Goal: Task Accomplishment & Management: Manage account settings

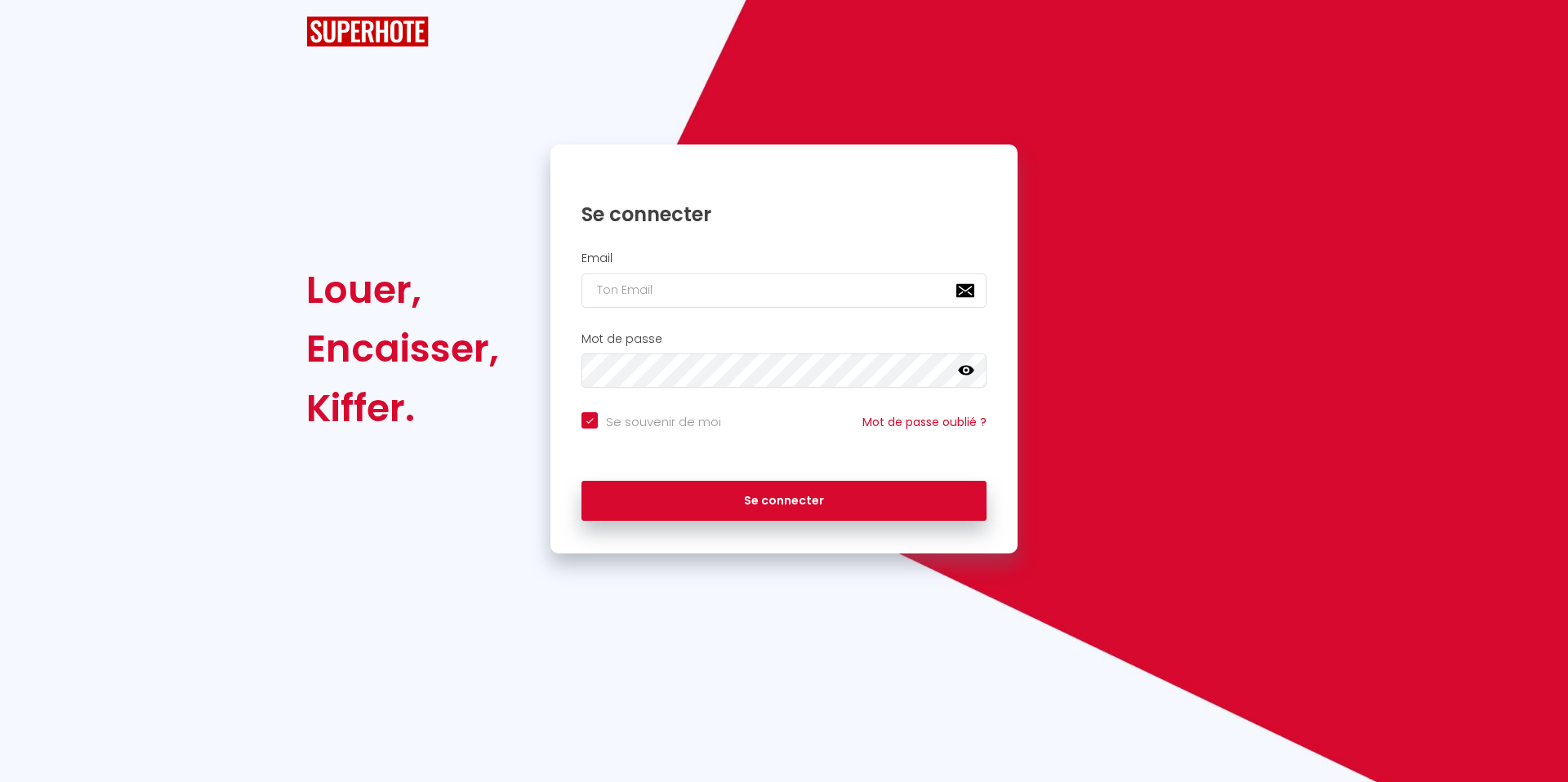
checkbox input "true"
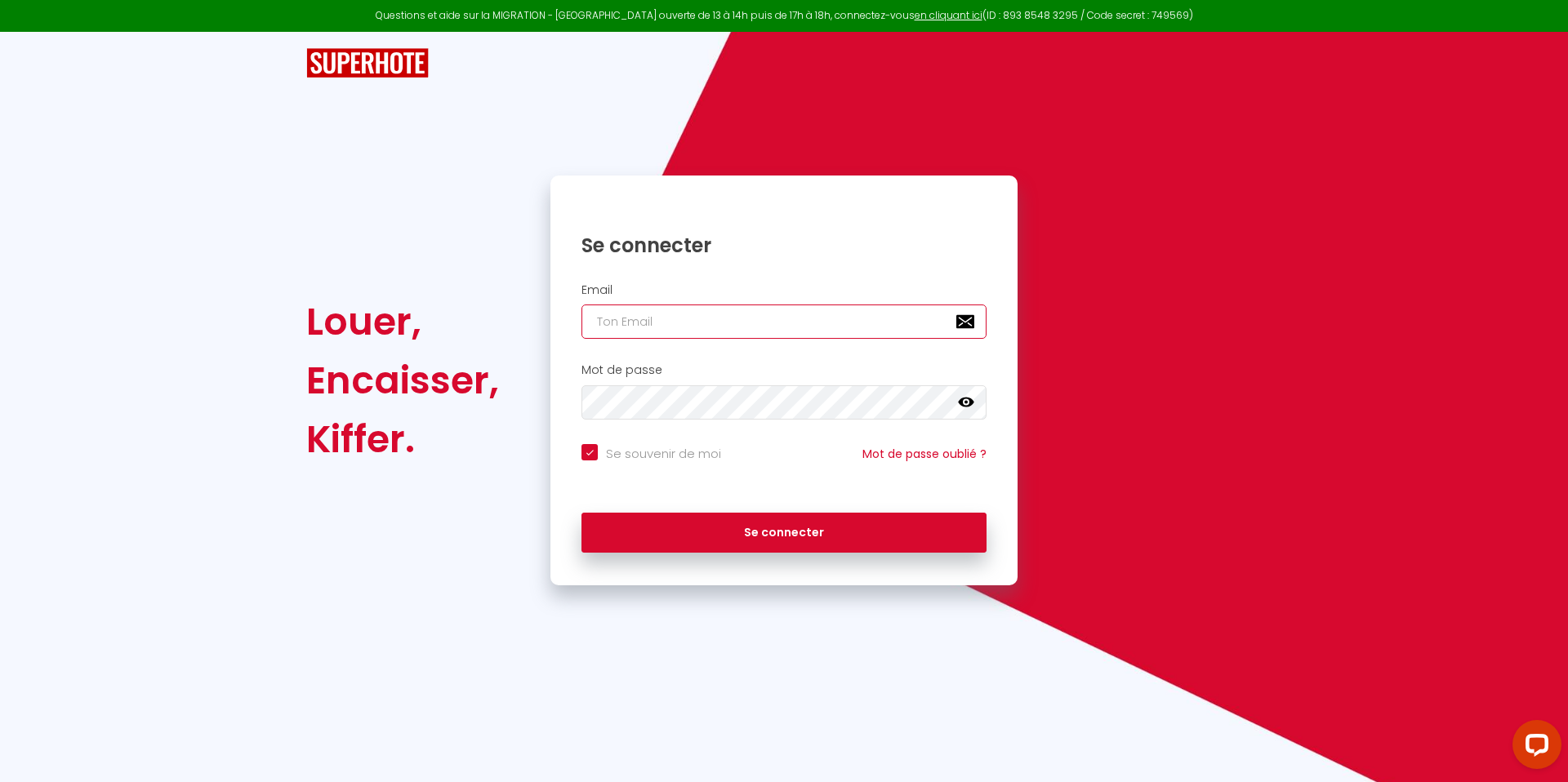
type input "[EMAIL_ADDRESS][DOMAIN_NAME]"
click at [798, 560] on div "Se connecter" at bounding box center [784, 533] width 467 height 73
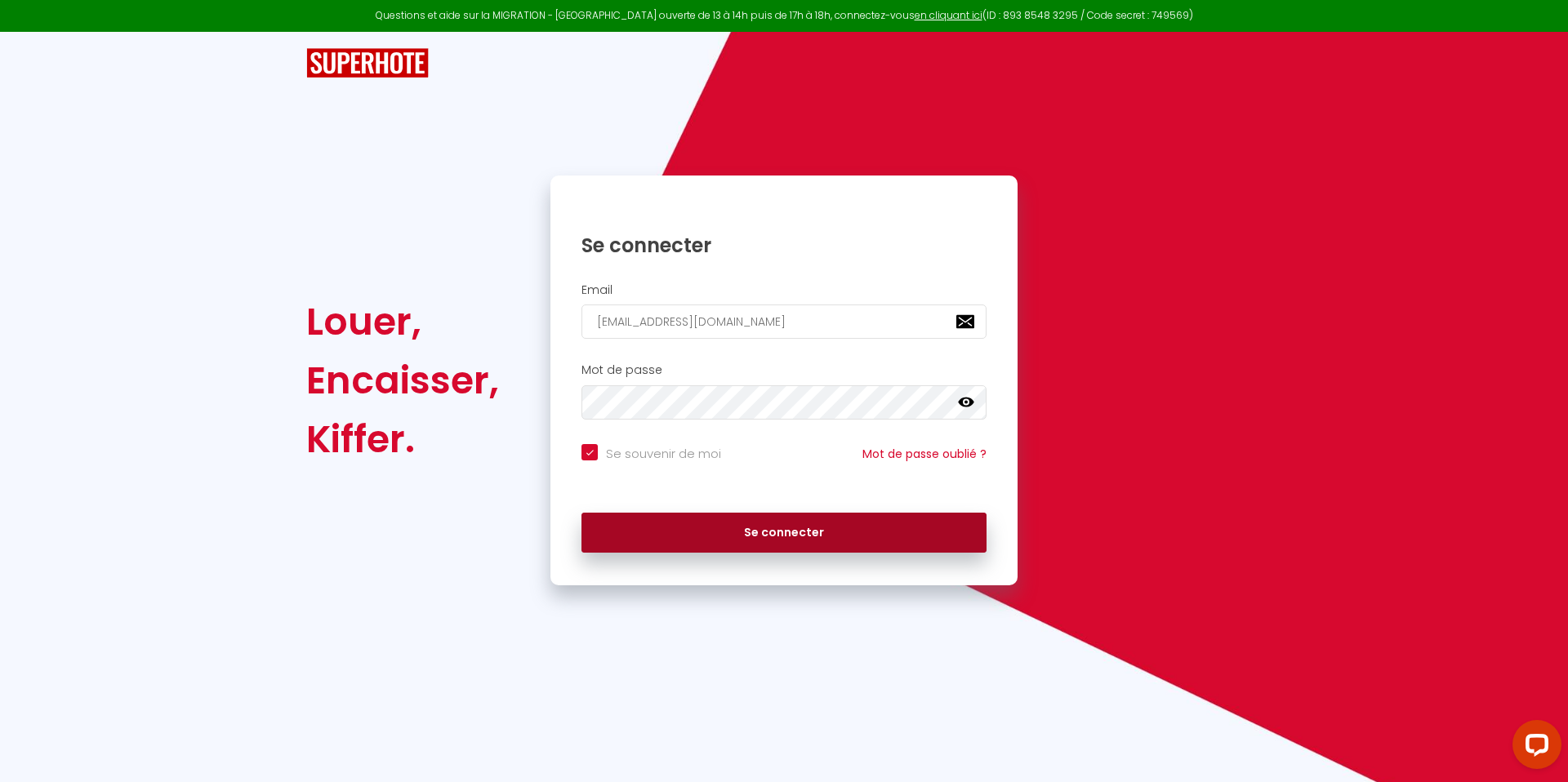
click at [797, 545] on button "Se connecter" at bounding box center [784, 532] width 405 height 40
checkbox input "true"
